Goal: Find contact information: Find contact information

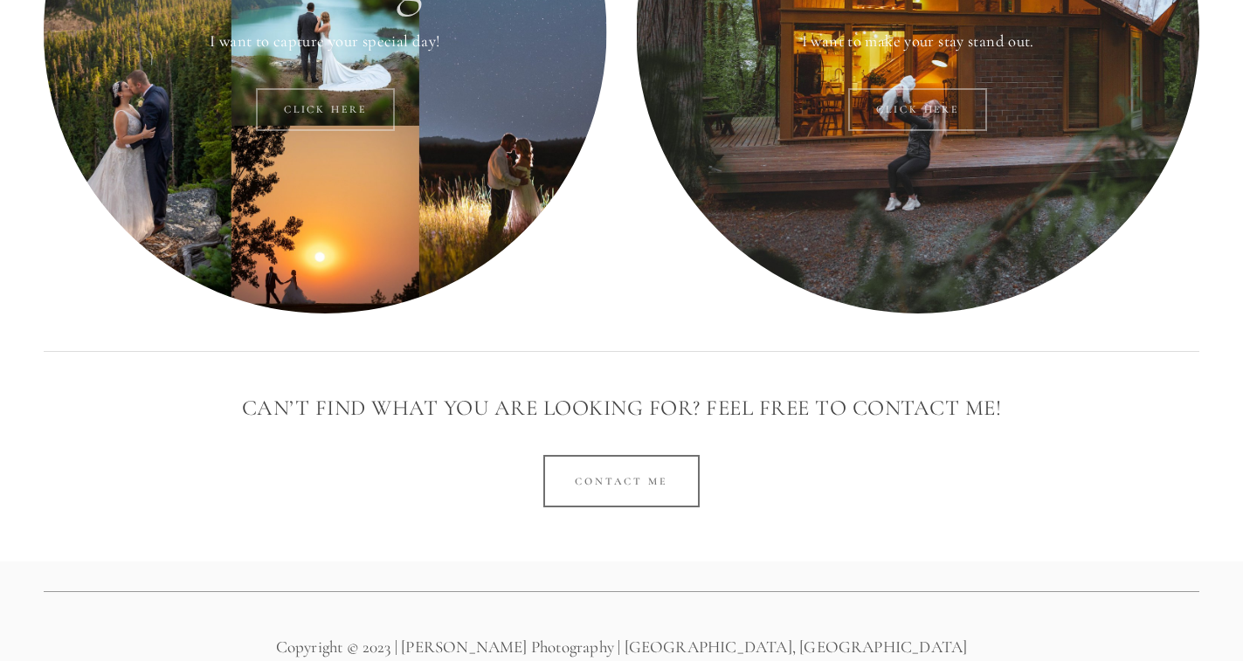
scroll to position [1058, 0]
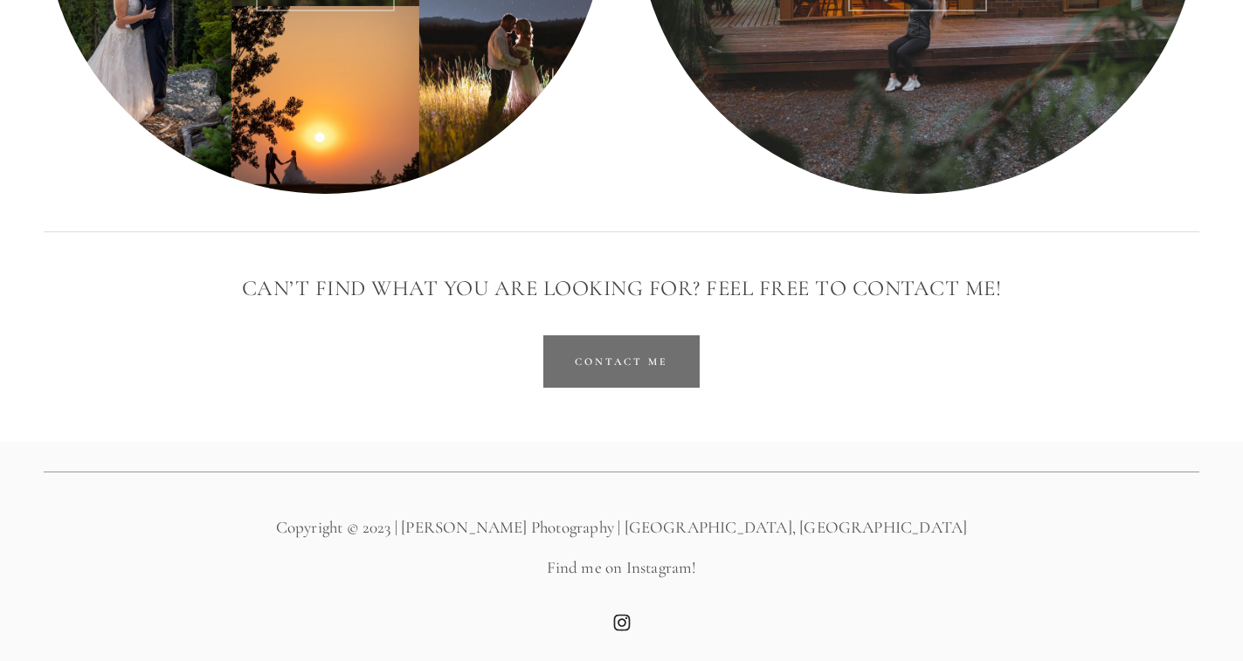
click at [634, 361] on link "Contact Me" at bounding box center [621, 361] width 156 height 52
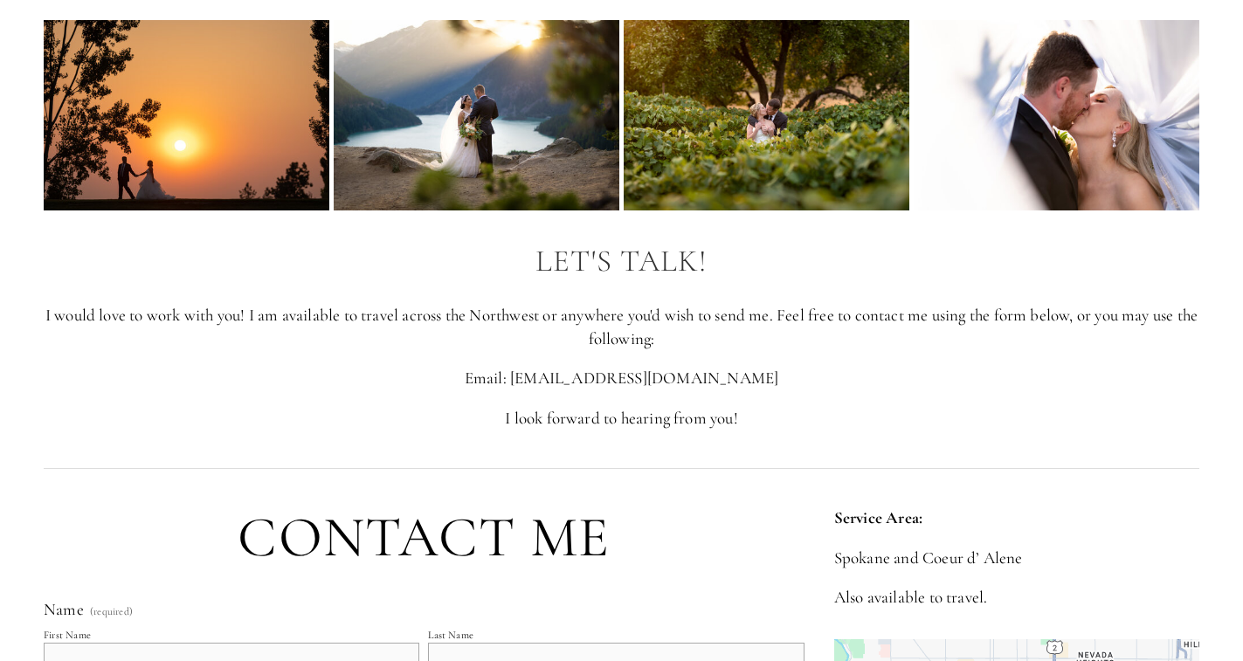
scroll to position [175, 0]
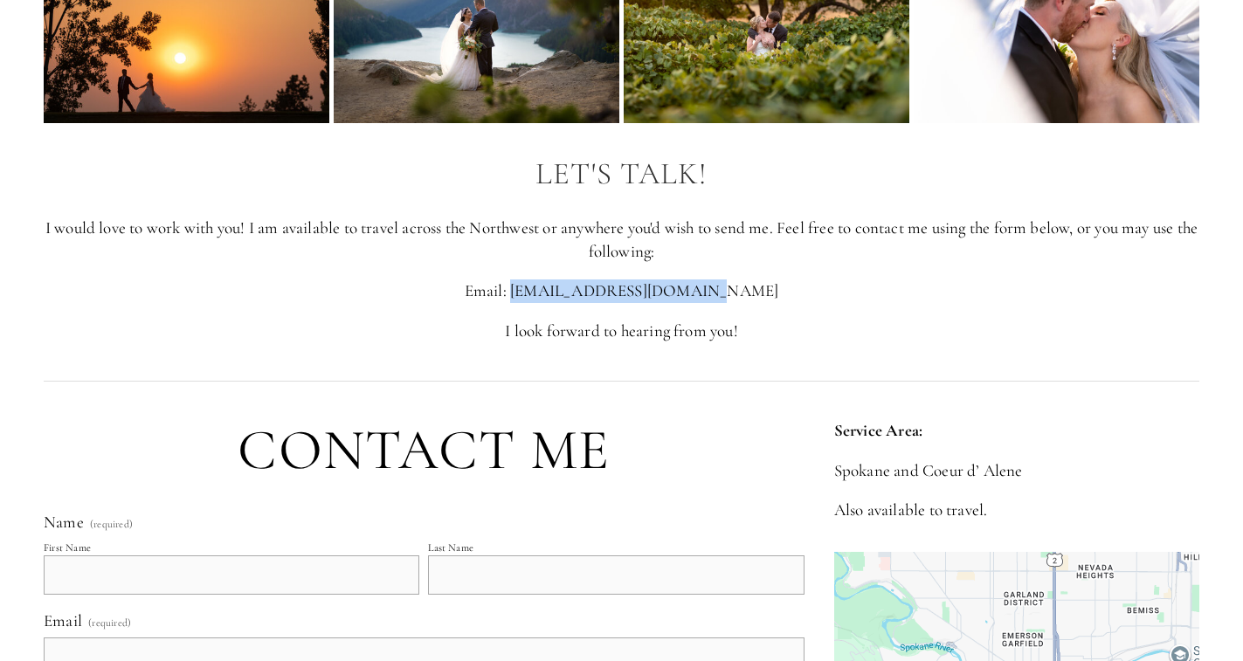
drag, startPoint x: 562, startPoint y: 293, endPoint x: 736, endPoint y: 293, distance: 174.7
click at [736, 293] on p "Email: [EMAIL_ADDRESS][DOMAIN_NAME]" at bounding box center [621, 291] width 1155 height 24
copy p "[EMAIL_ADDRESS][DOMAIN_NAME]"
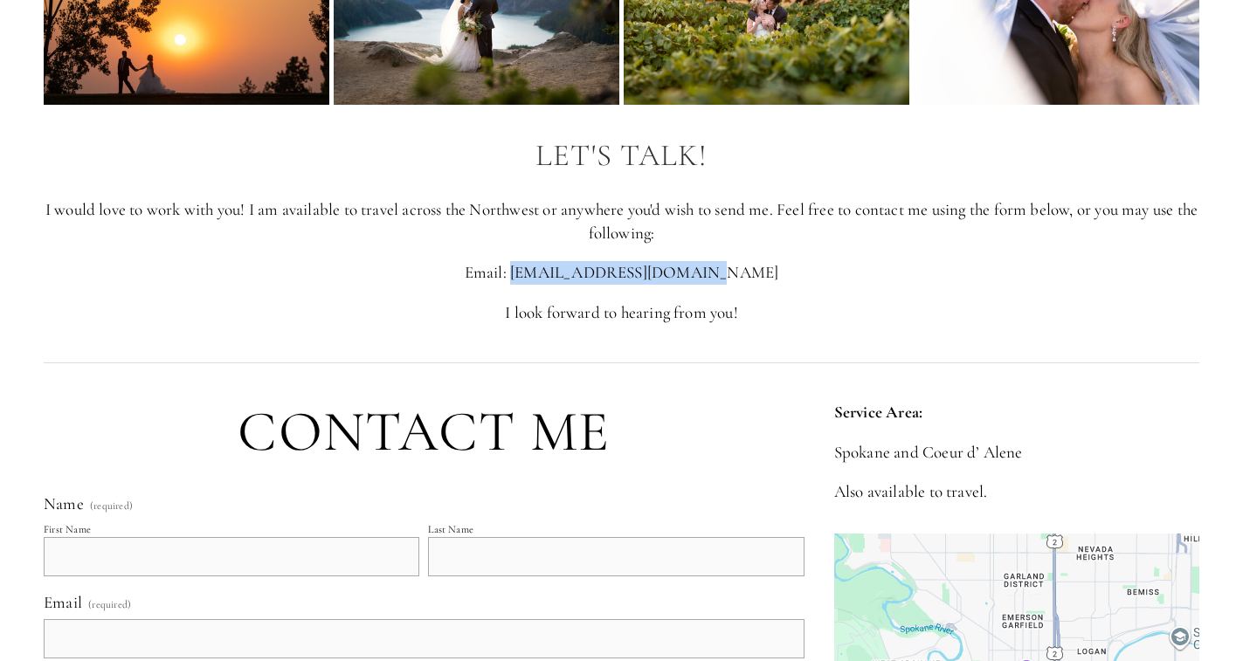
scroll to position [0, 0]
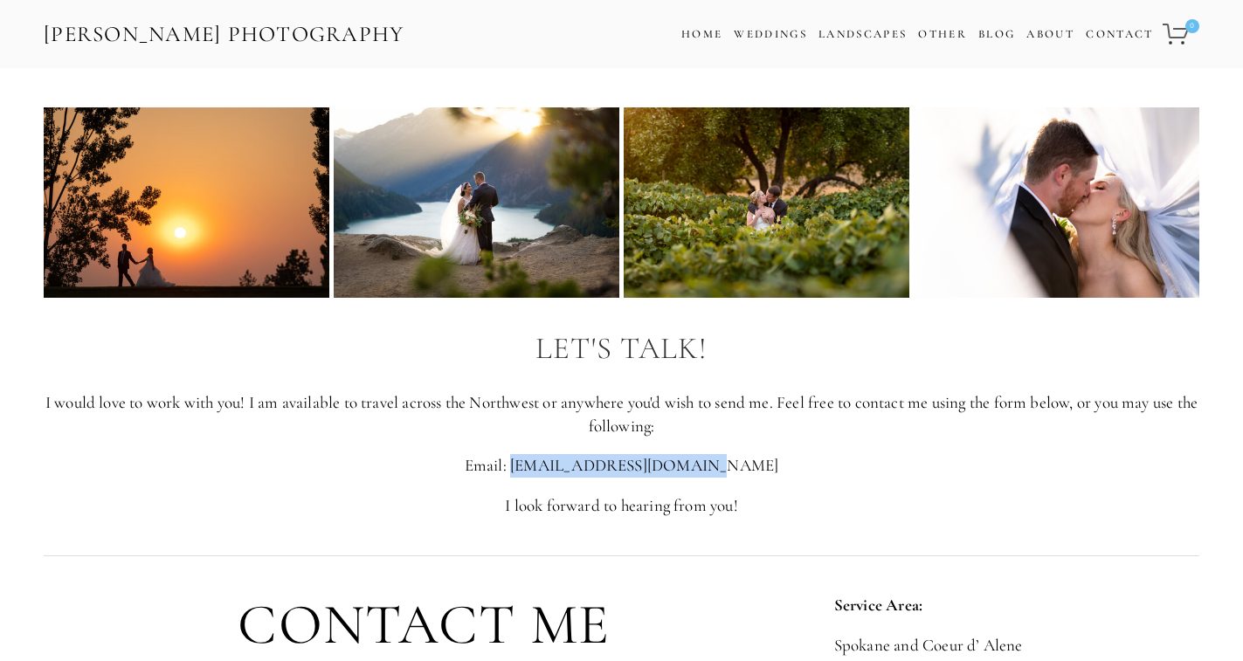
drag, startPoint x: 415, startPoint y: 32, endPoint x: 37, endPoint y: 45, distance: 378.4
click at [38, 45] on div "[PERSON_NAME] Photography Cart 0 Home Weddings Information & Pricing Wedding Po…" at bounding box center [621, 34] width 1243 height 68
copy link "[PERSON_NAME] Photography"
